Goal: Navigation & Orientation: Find specific page/section

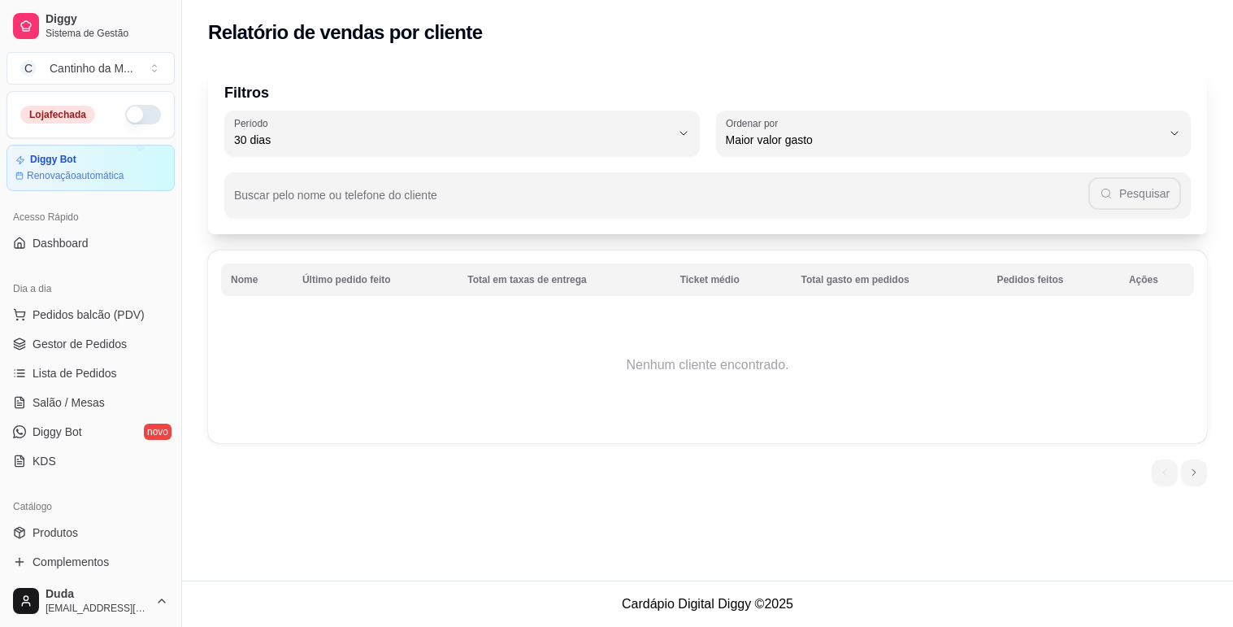
select select "30"
select select "HIGHEST_TOTAL_SPENT_WITH_ORDERS"
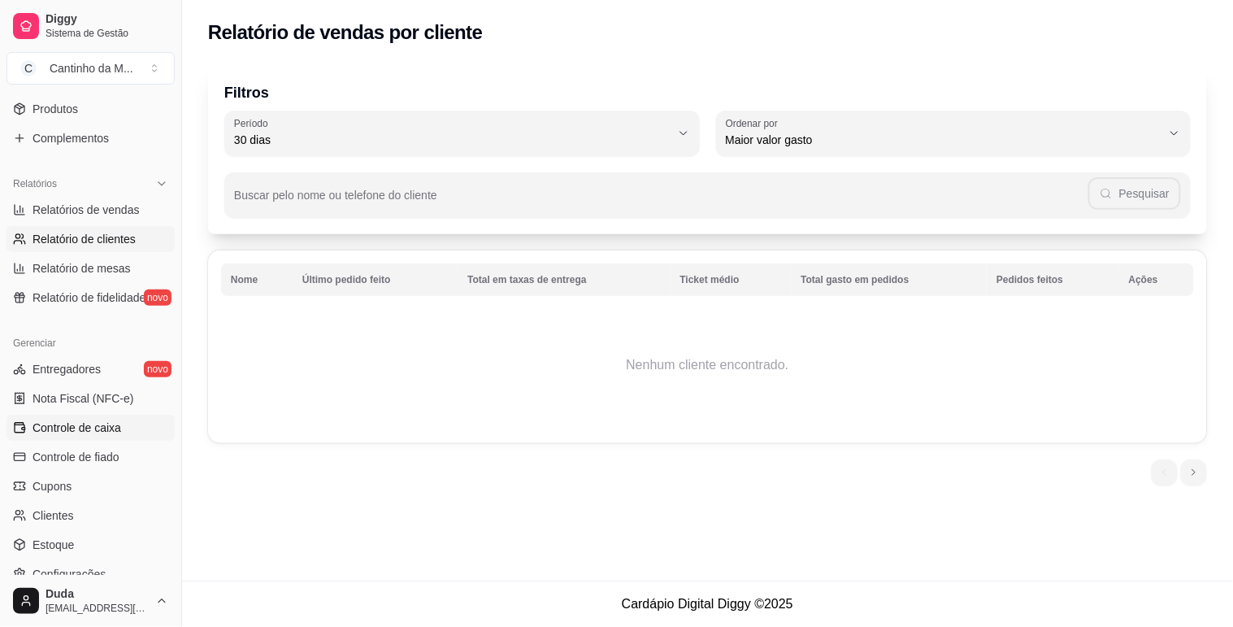
click at [87, 437] on link "Controle de caixa" at bounding box center [91, 428] width 168 height 26
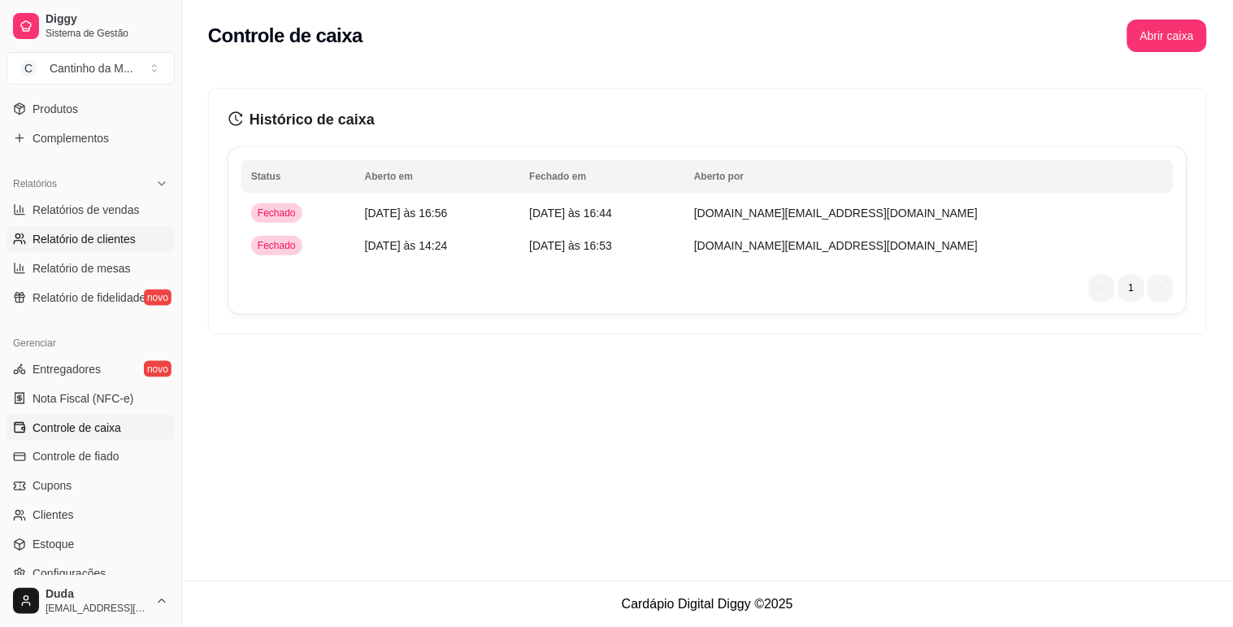
click at [101, 226] on link "Relatório de clientes" at bounding box center [91, 239] width 168 height 26
select select "30"
select select "HIGHEST_TOTAL_SPENT_WITH_ORDERS"
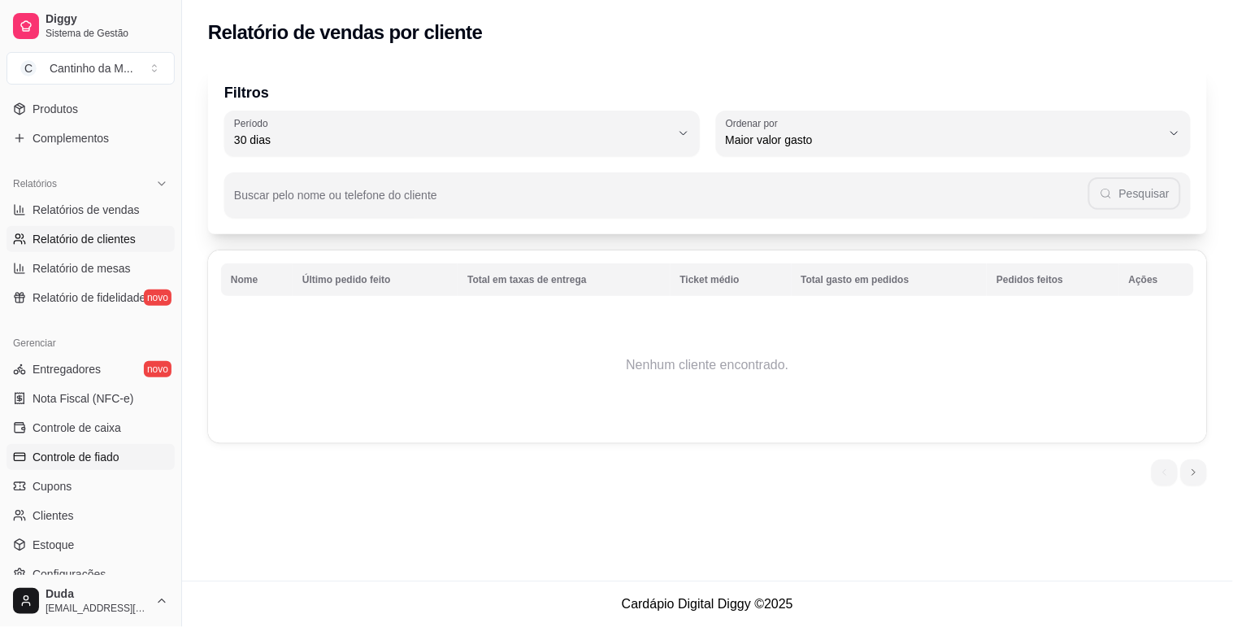
click at [84, 461] on span "Controle de fiado" at bounding box center [76, 457] width 87 height 16
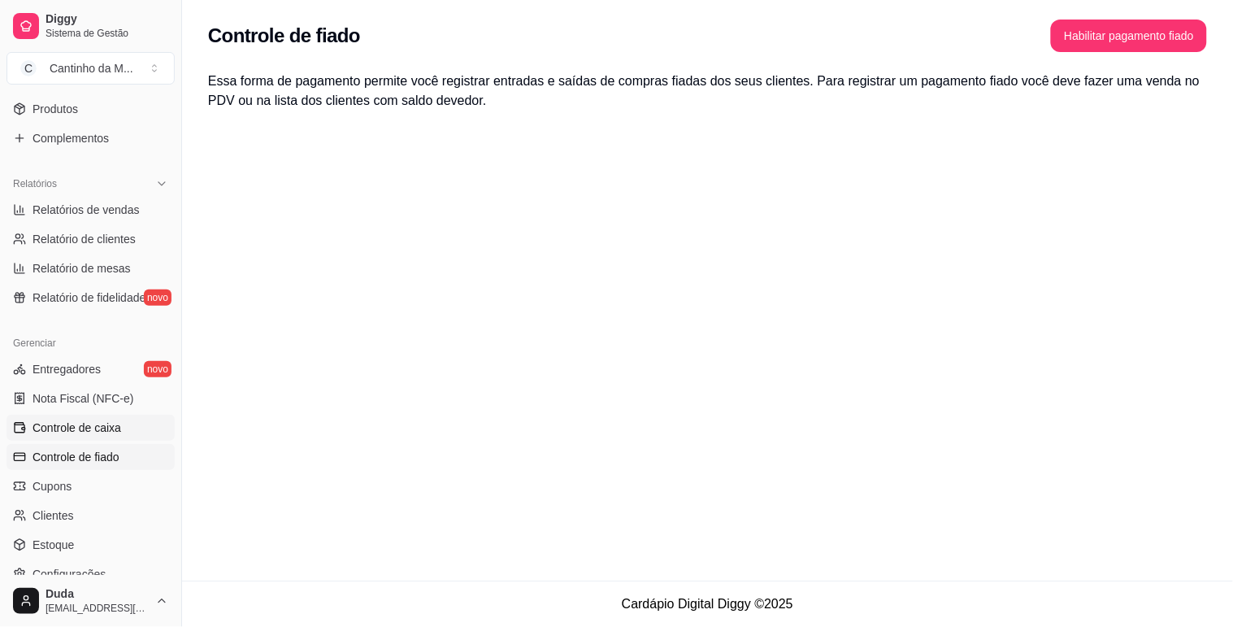
click at [110, 433] on span "Controle de caixa" at bounding box center [77, 427] width 89 height 16
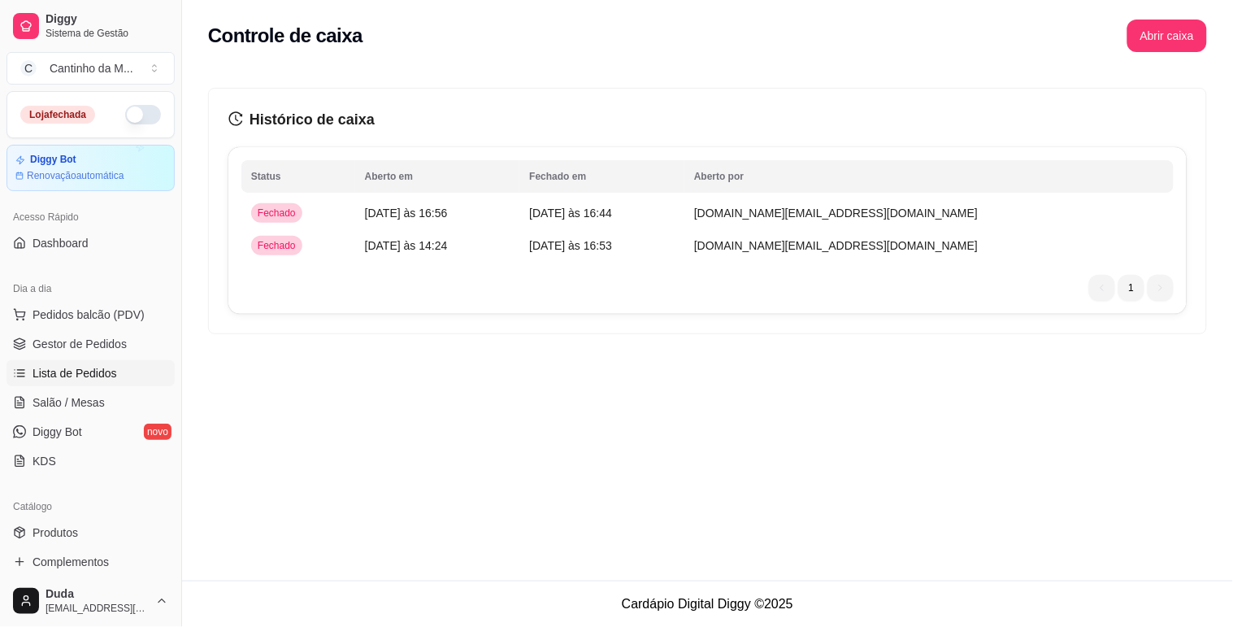
click at [59, 380] on span "Lista de Pedidos" at bounding box center [75, 373] width 85 height 16
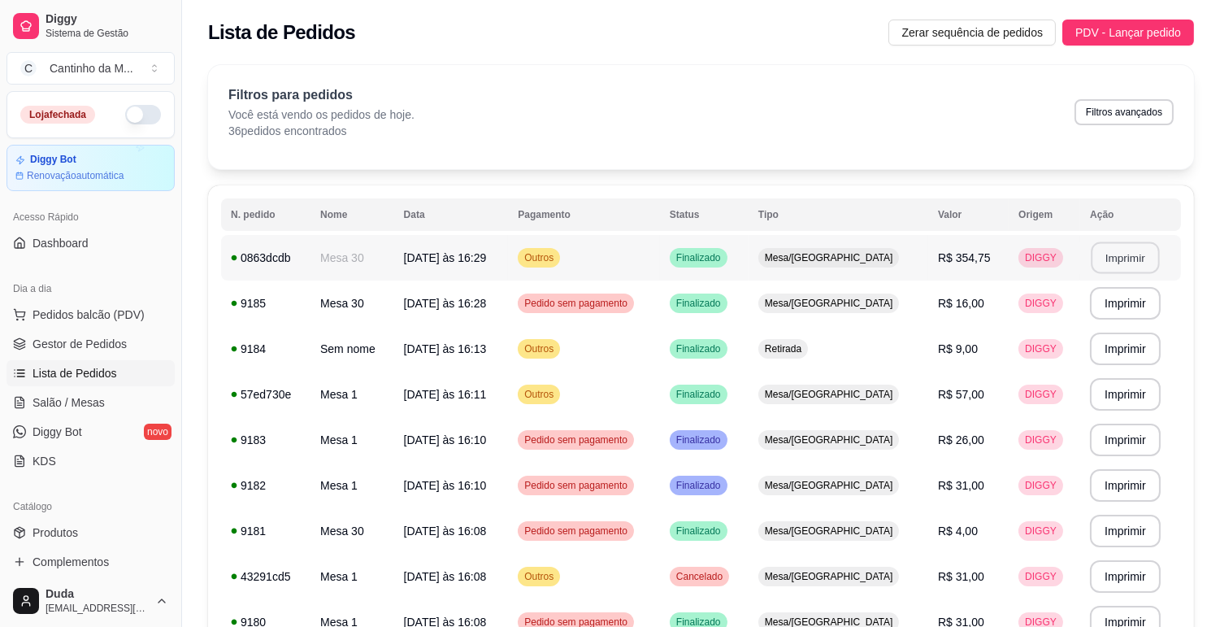
click at [1141, 250] on button "Imprimir" at bounding box center [1126, 258] width 68 height 32
click at [24, 352] on link "Gestor de Pedidos" at bounding box center [91, 344] width 168 height 26
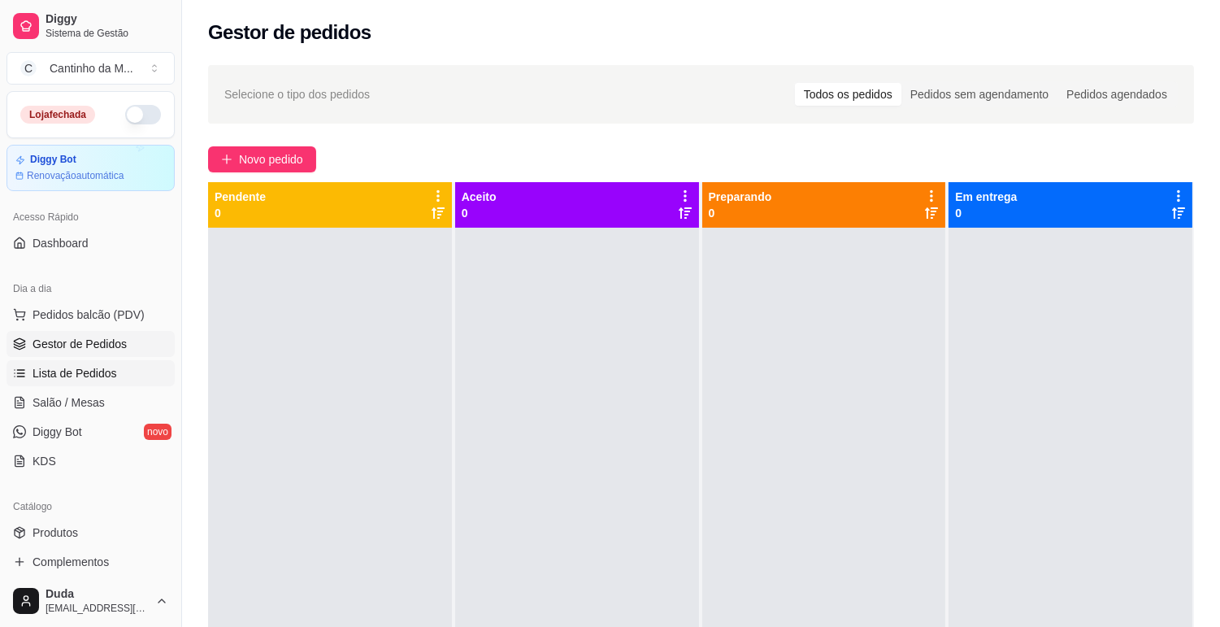
click at [70, 375] on span "Lista de Pedidos" at bounding box center [75, 373] width 85 height 16
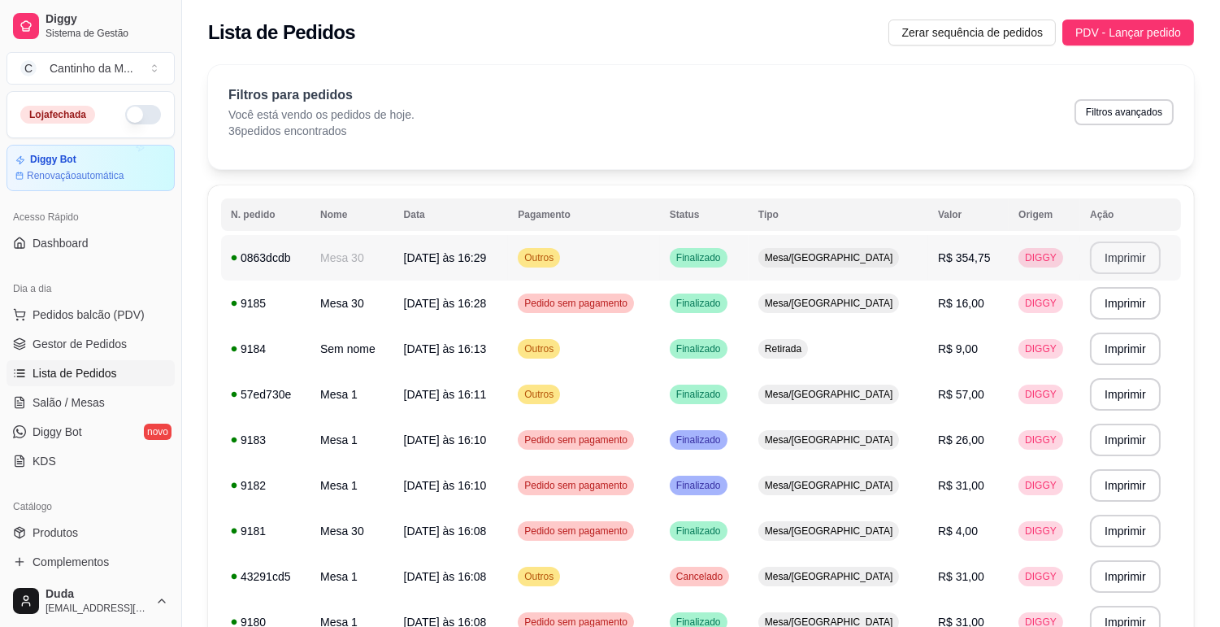
click at [1123, 252] on button "Imprimir" at bounding box center [1125, 257] width 71 height 33
click at [86, 352] on link "Gestor de Pedidos" at bounding box center [91, 344] width 168 height 26
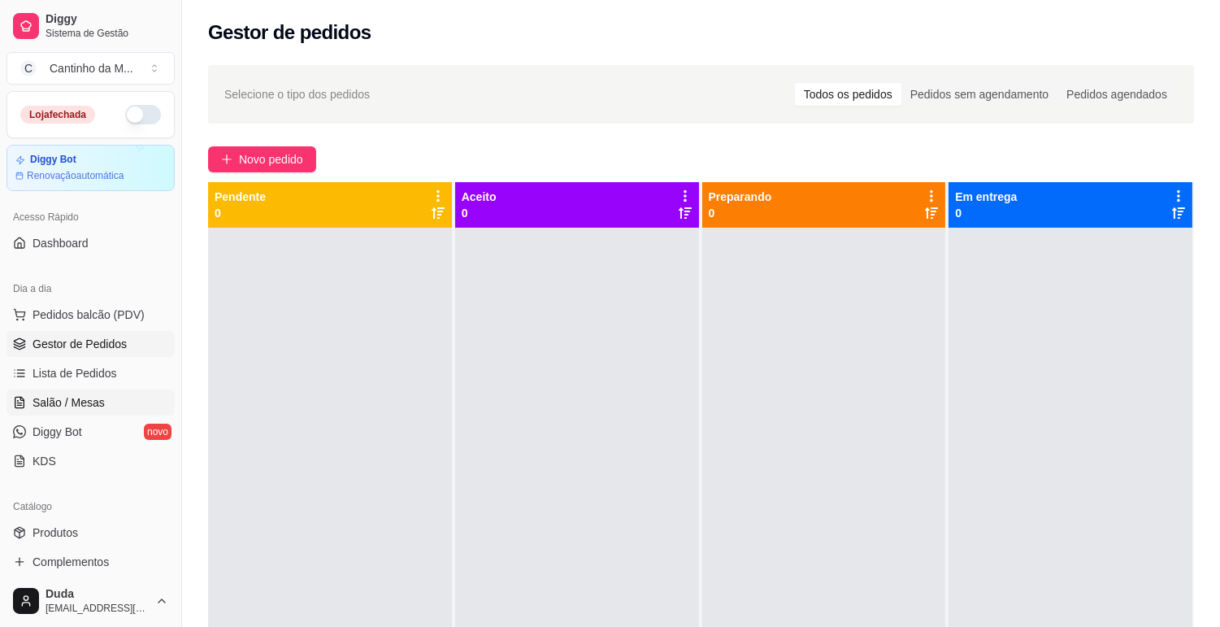
click at [70, 407] on span "Salão / Mesas" at bounding box center [69, 402] width 72 height 16
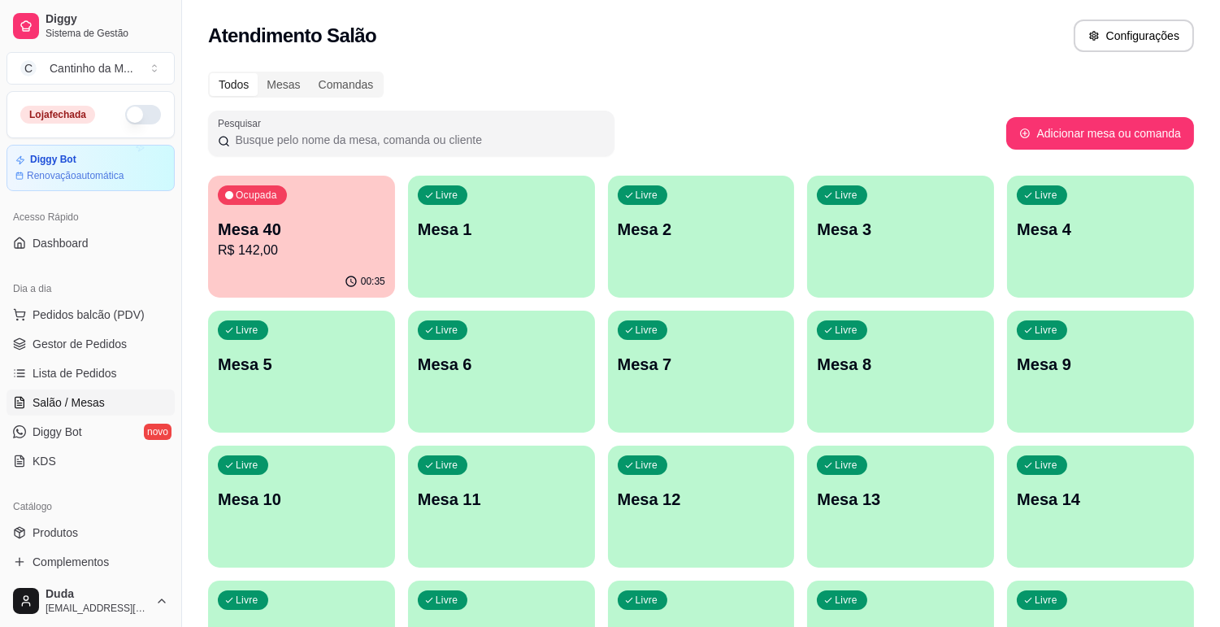
click at [301, 280] on div "00:35" at bounding box center [301, 282] width 187 height 32
click at [104, 347] on span "Gestor de Pedidos" at bounding box center [80, 344] width 94 height 16
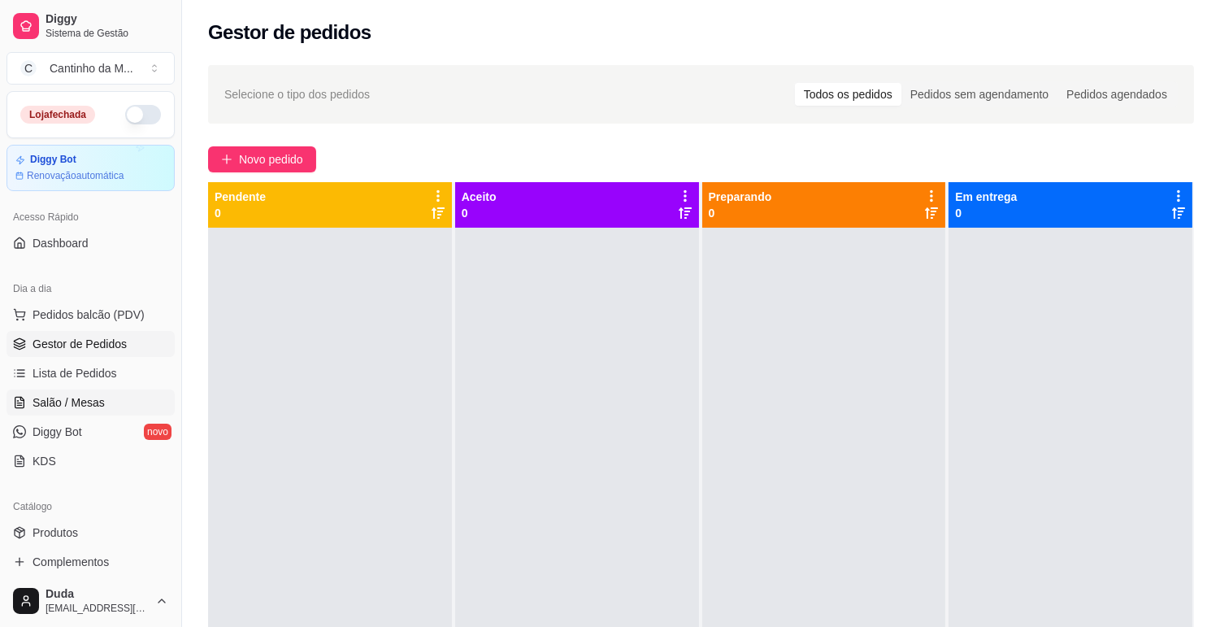
click at [60, 405] on span "Salão / Mesas" at bounding box center [69, 402] width 72 height 16
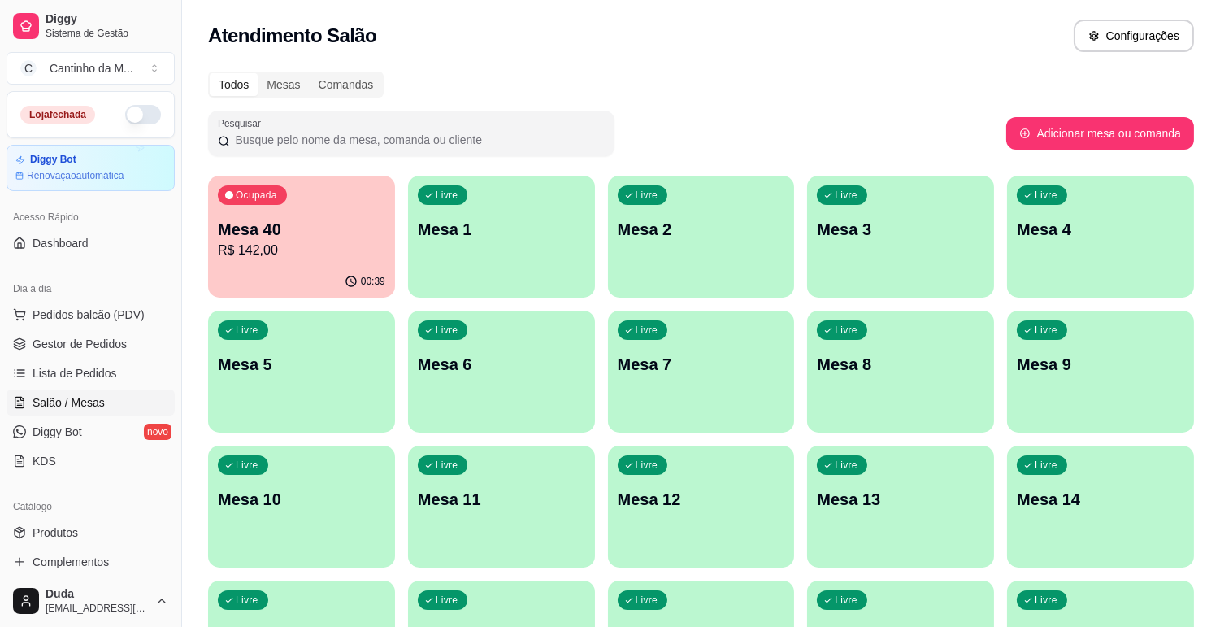
click at [352, 232] on p "Mesa 40" at bounding box center [301, 229] width 167 height 23
click at [57, 343] on span "Gestor de Pedidos" at bounding box center [80, 344] width 94 height 16
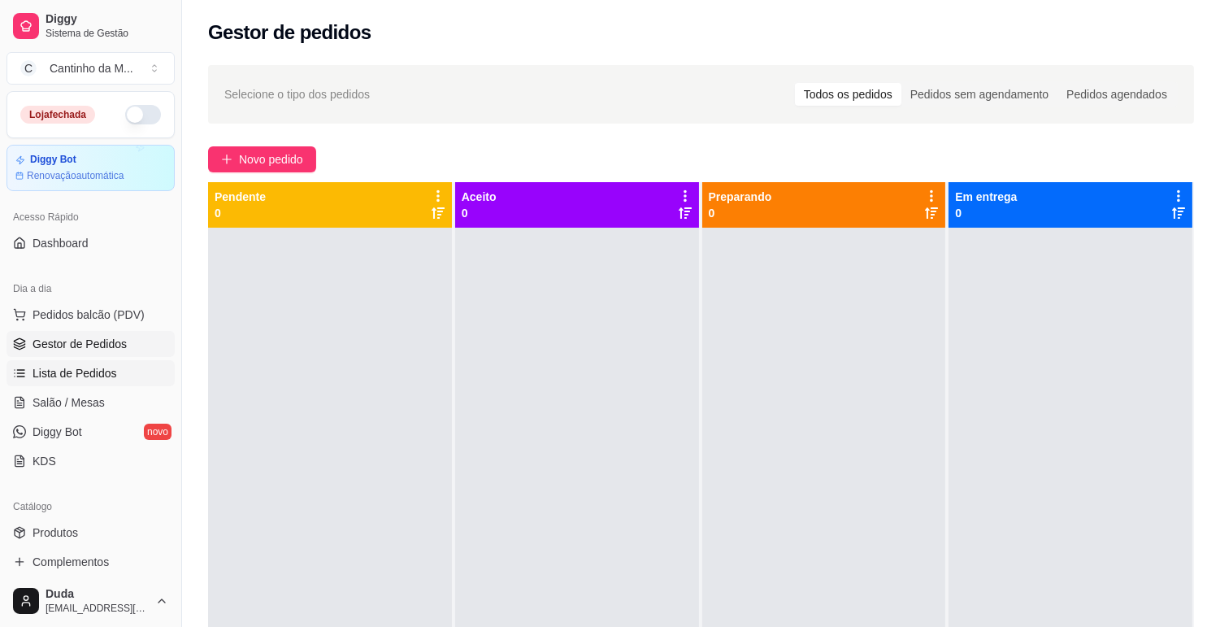
click at [67, 367] on span "Lista de Pedidos" at bounding box center [75, 373] width 85 height 16
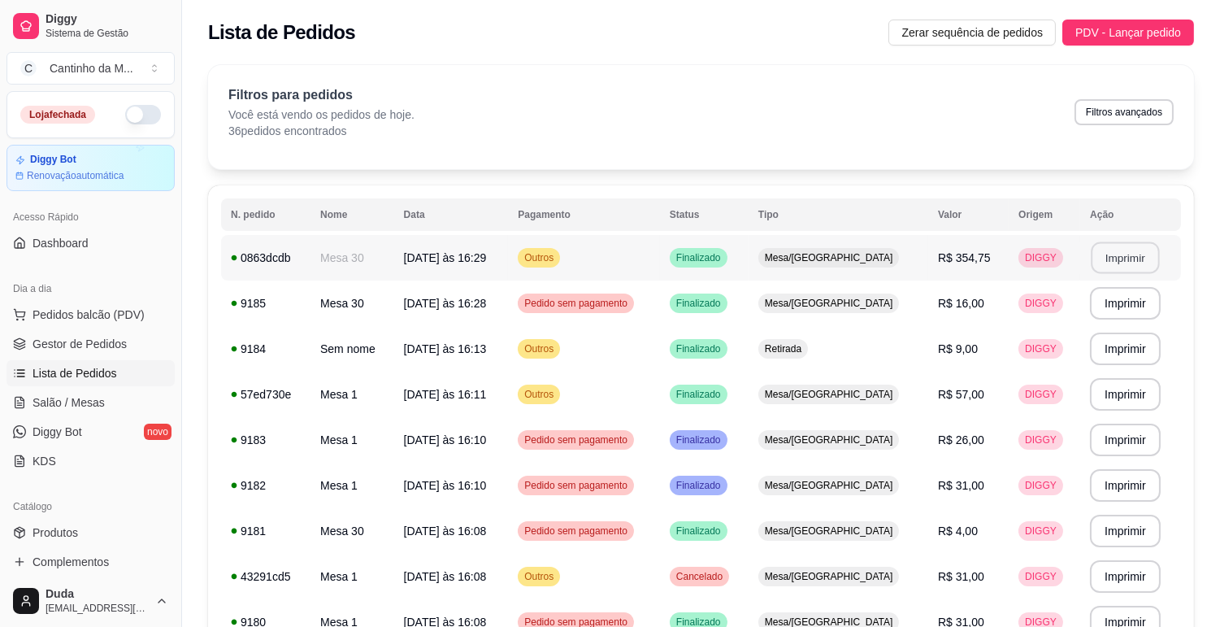
click at [1132, 254] on button "Imprimir" at bounding box center [1126, 258] width 68 height 32
